Goal: Use online tool/utility: Utilize a website feature to perform a specific function

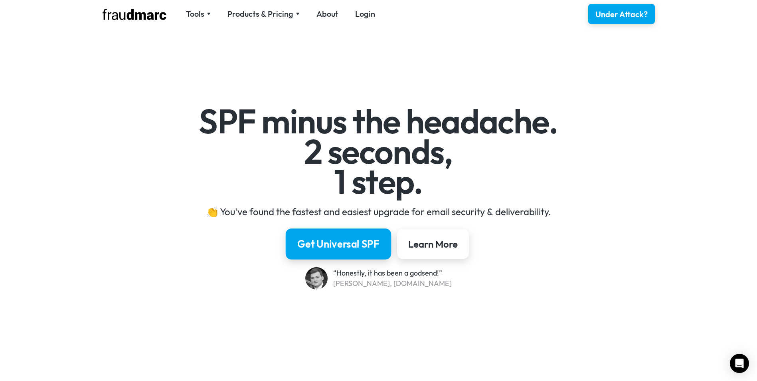
click at [336, 242] on div "Get Universal SPF" at bounding box center [338, 244] width 82 height 14
click at [200, 11] on div "Tools" at bounding box center [195, 13] width 18 height 11
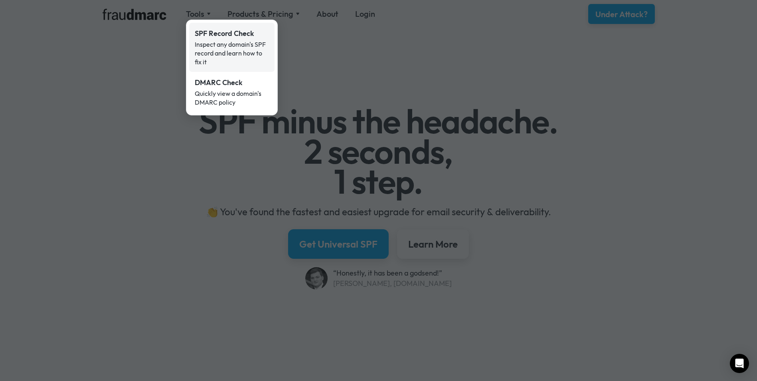
click at [222, 47] on div "Inspect any domain's SPF record and learn how to fix it" at bounding box center [232, 53] width 74 height 26
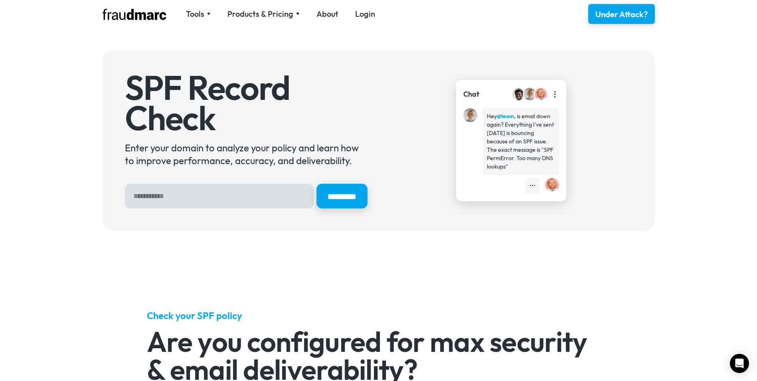
click at [220, 198] on input "Hero Sign Up Form" at bounding box center [219, 196] width 189 height 25
click at [237, 192] on input "Hero Sign Up Form" at bounding box center [219, 196] width 189 height 25
type input "*********"
click at [316, 184] on input "*********" at bounding box center [341, 196] width 51 height 25
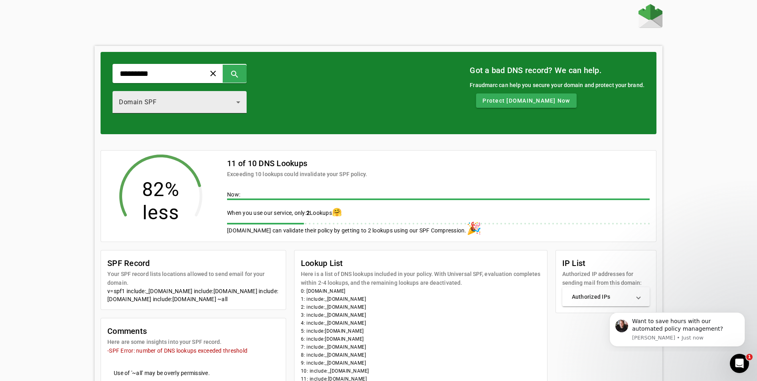
click at [243, 104] on icon at bounding box center [238, 102] width 10 height 10
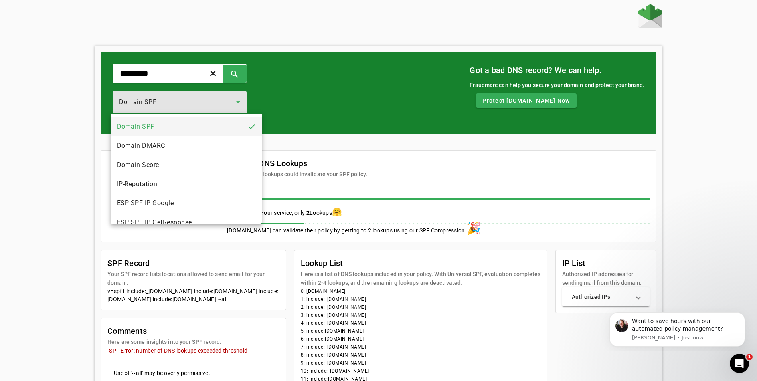
click at [253, 104] on div at bounding box center [378, 190] width 757 height 381
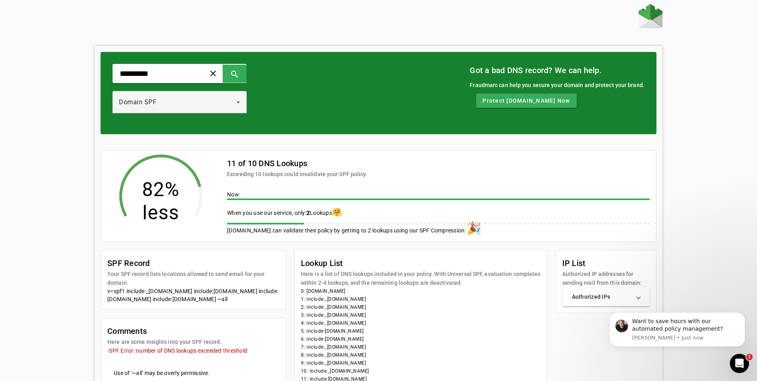
click at [281, 223] on div "When you use our service, only: 2 Lookups 🤗" at bounding box center [438, 212] width 423 height 24
click at [309, 210] on span "2" at bounding box center [307, 213] width 3 height 6
click at [338, 213] on span "🤗" at bounding box center [337, 212] width 10 height 10
click at [467, 230] on span "🎉" at bounding box center [474, 228] width 15 height 14
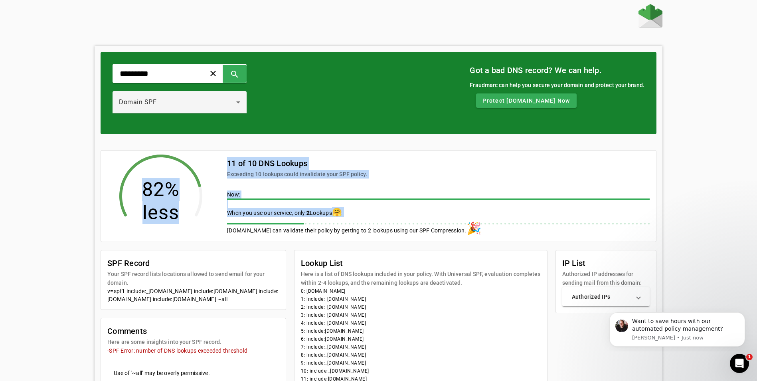
click at [467, 230] on span "🎉" at bounding box center [474, 228] width 15 height 14
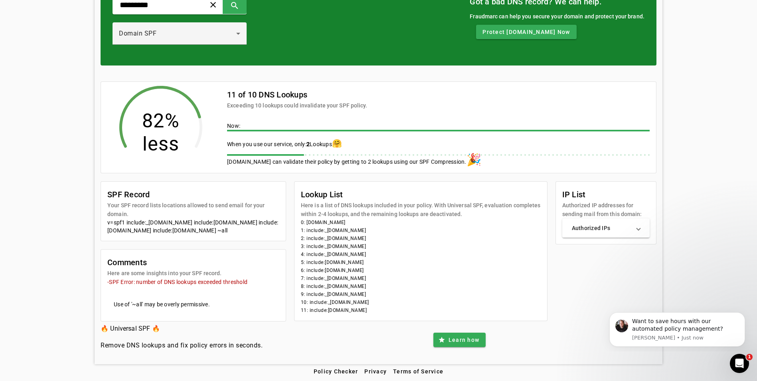
click at [339, 143] on span "🤗" at bounding box center [337, 143] width 10 height 10
click at [339, 144] on span "🤗" at bounding box center [337, 143] width 10 height 10
click at [287, 158] on mat-card-content "Now: When you use our service, only: 2 Lookups 🤗 mantra.ms can validate their p…" at bounding box center [438, 147] width 435 height 50
click at [242, 130] on span at bounding box center [438, 131] width 423 height 2
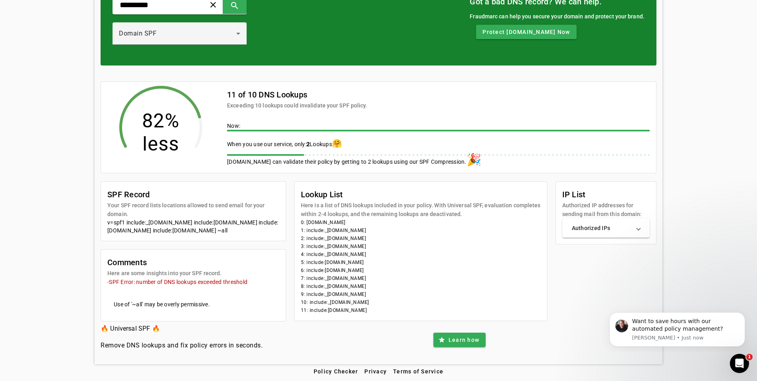
drag, startPoint x: 252, startPoint y: 160, endPoint x: 260, endPoint y: 161, distance: 8.4
click at [253, 160] on span "mantra.ms can validate their policy by getting to 2 lookups using our SPF Compr…" at bounding box center [346, 161] width 239 height 6
drag, startPoint x: 275, startPoint y: 162, endPoint x: 279, endPoint y: 162, distance: 4.8
click at [279, 162] on span "mantra.ms can validate their policy by getting to 2 lookups using our SPF Compr…" at bounding box center [346, 161] width 239 height 6
drag, startPoint x: 393, startPoint y: 169, endPoint x: 397, endPoint y: 169, distance: 4.4
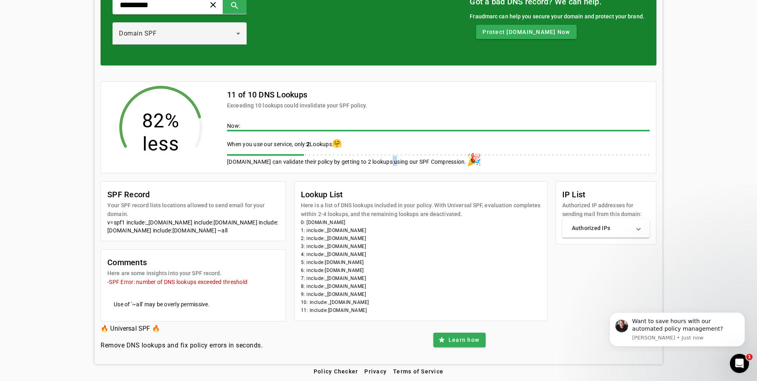
click at [397, 169] on mat-card-content "Now: When you use our service, only: 2 Lookups 🤗 mantra.ms can validate their p…" at bounding box center [438, 147] width 435 height 50
click at [441, 158] on mat-card-content "Now: When you use our service, only: 2 Lookups 🤗 mantra.ms can validate their p…" at bounding box center [438, 147] width 435 height 50
click at [162, 239] on mat-card-content "v=spf1 include:_spf.google.com include:20155816.spf04.hubspotemail.net include:…" at bounding box center [193, 229] width 185 height 22
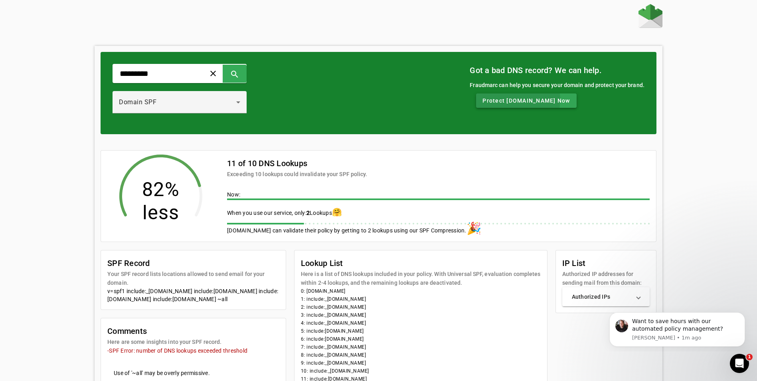
click at [522, 100] on span "Protect mantra.ms Now" at bounding box center [525, 101] width 87 height 8
